Goal: Find specific page/section: Find specific page/section

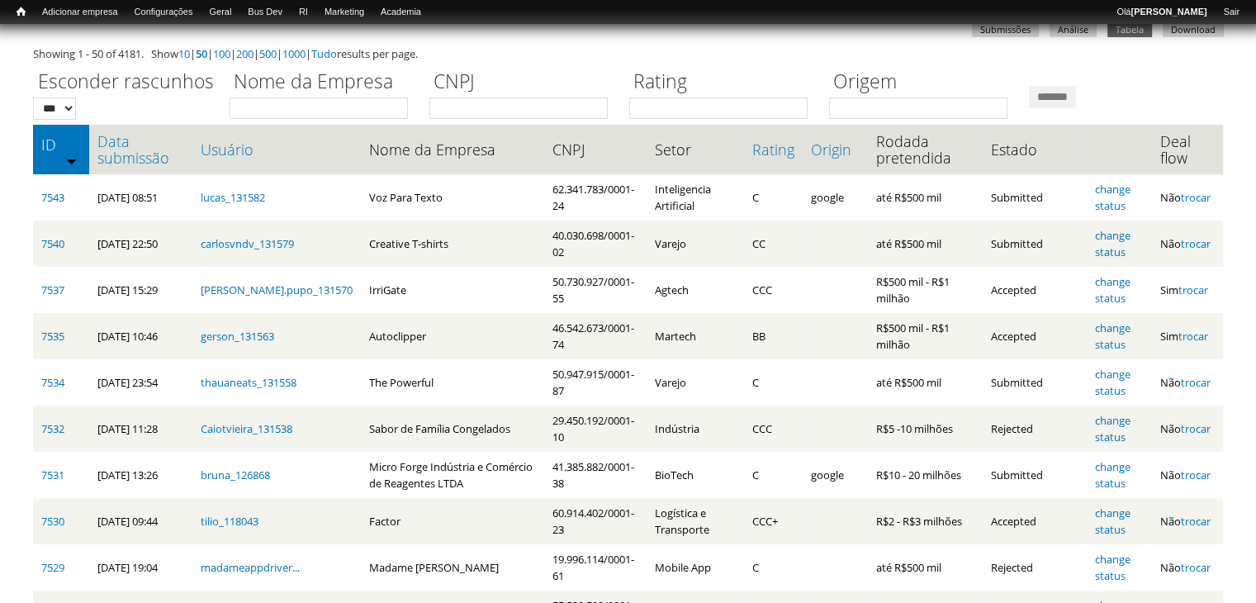
scroll to position [165, 0]
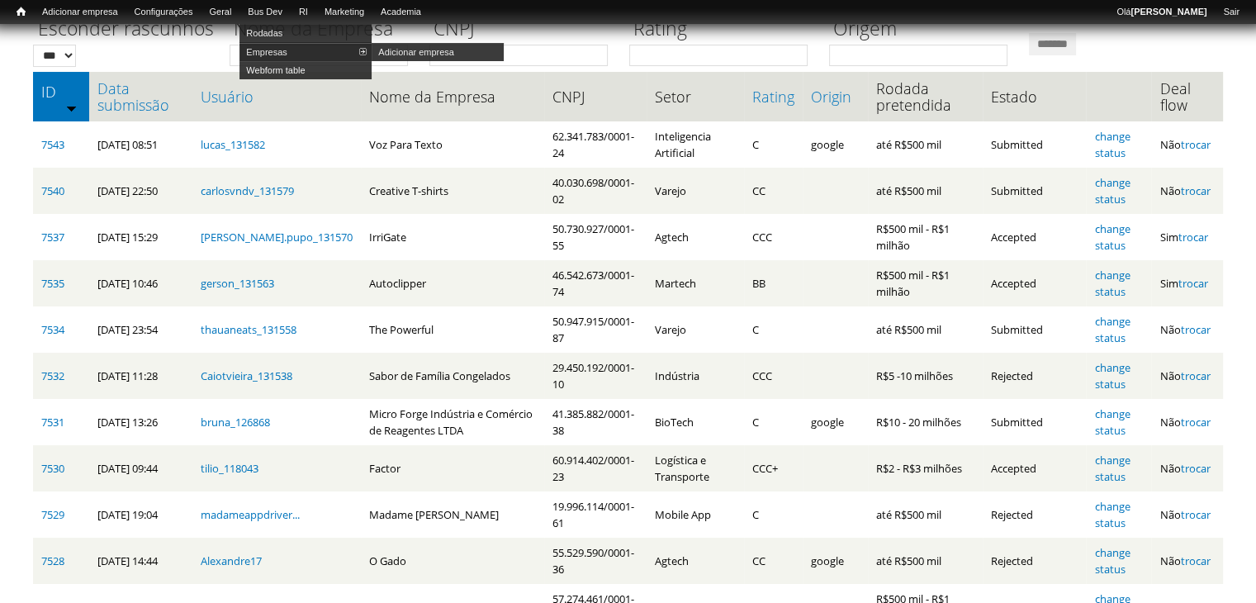
click at [277, 48] on link "Empresas" at bounding box center [305, 52] width 132 height 18
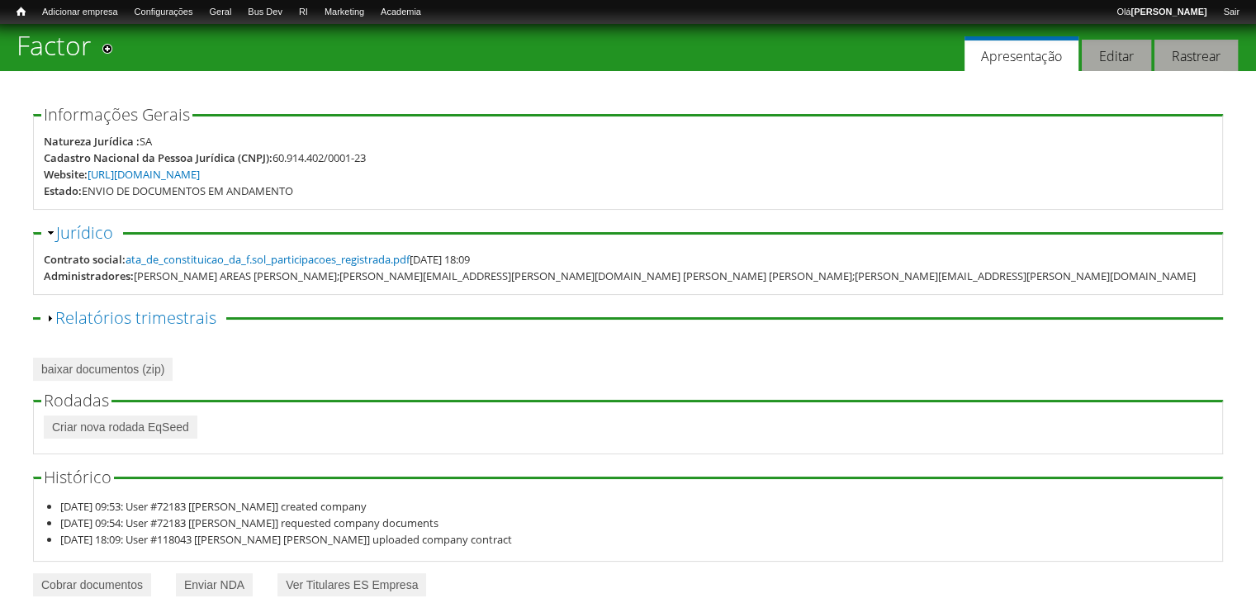
scroll to position [72, 0]
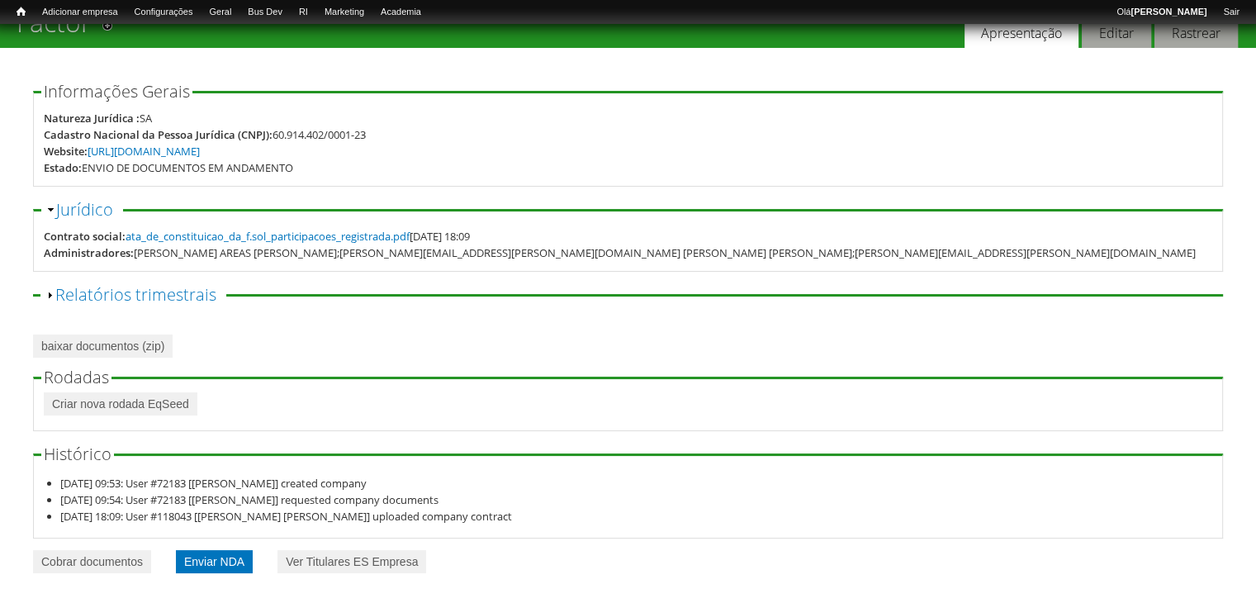
click at [196, 552] on link "Enviar NDA" at bounding box center [214, 561] width 77 height 23
